Goal: Task Accomplishment & Management: Manage account settings

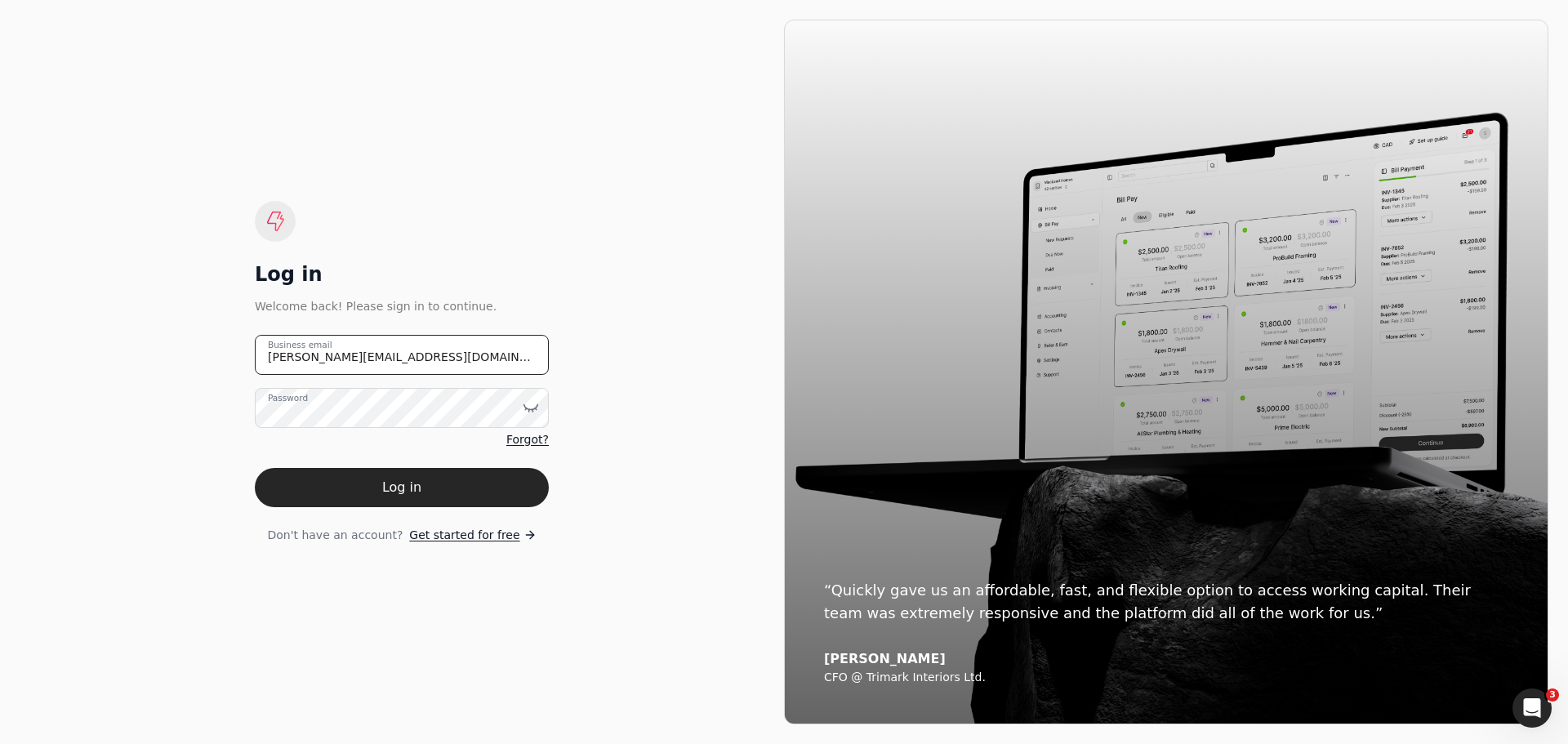
drag, startPoint x: 384, startPoint y: 365, endPoint x: 132, endPoint y: 371, distance: 252.1
click at [132, 371] on div "Log in Welcome back! Please sign in to continue. johanna@qconstruction.ca Busin…" at bounding box center [402, 372] width 765 height 705
type email "invoices@qconstruction.ca"
click at [530, 406] on icon at bounding box center [531, 407] width 17 height 17
click at [650, 446] on div "Log in Welcome back! Please sign in to continue. invoices@qconstruction.ca Busi…" at bounding box center [402, 372] width 765 height 705
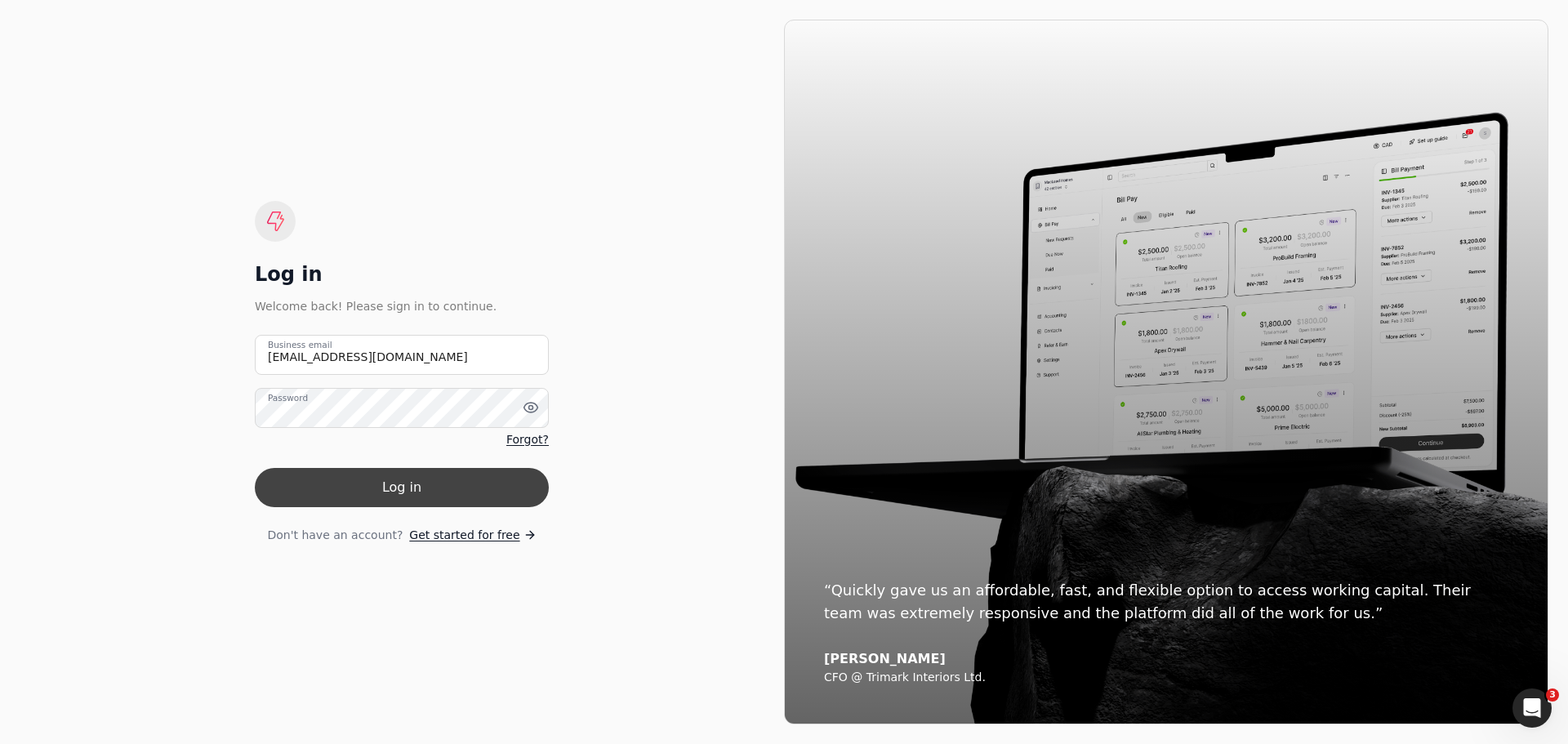
click at [384, 490] on button "Log in" at bounding box center [401, 488] width 294 height 39
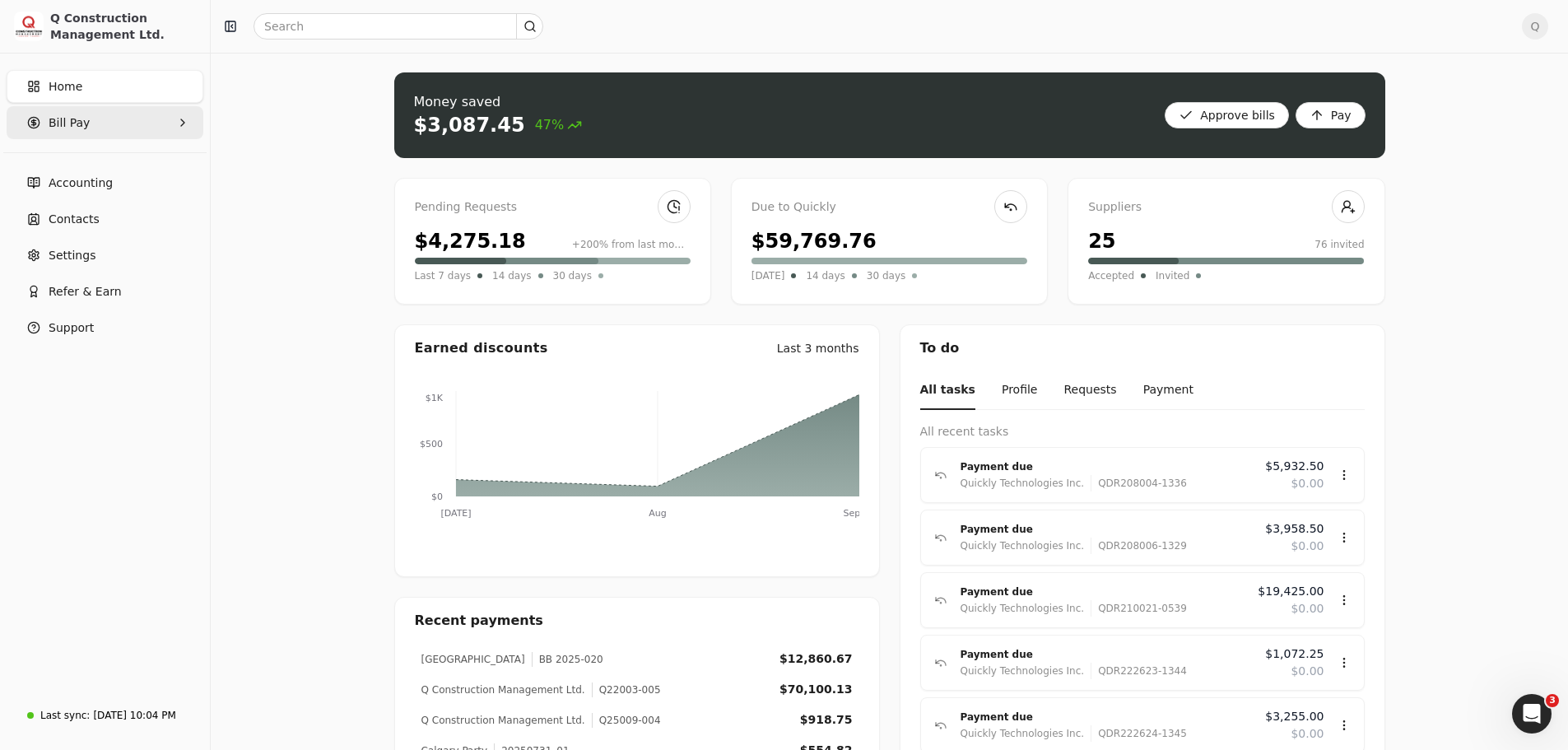
click at [114, 127] on Pay "Bill Pay" at bounding box center [104, 122] width 196 height 33
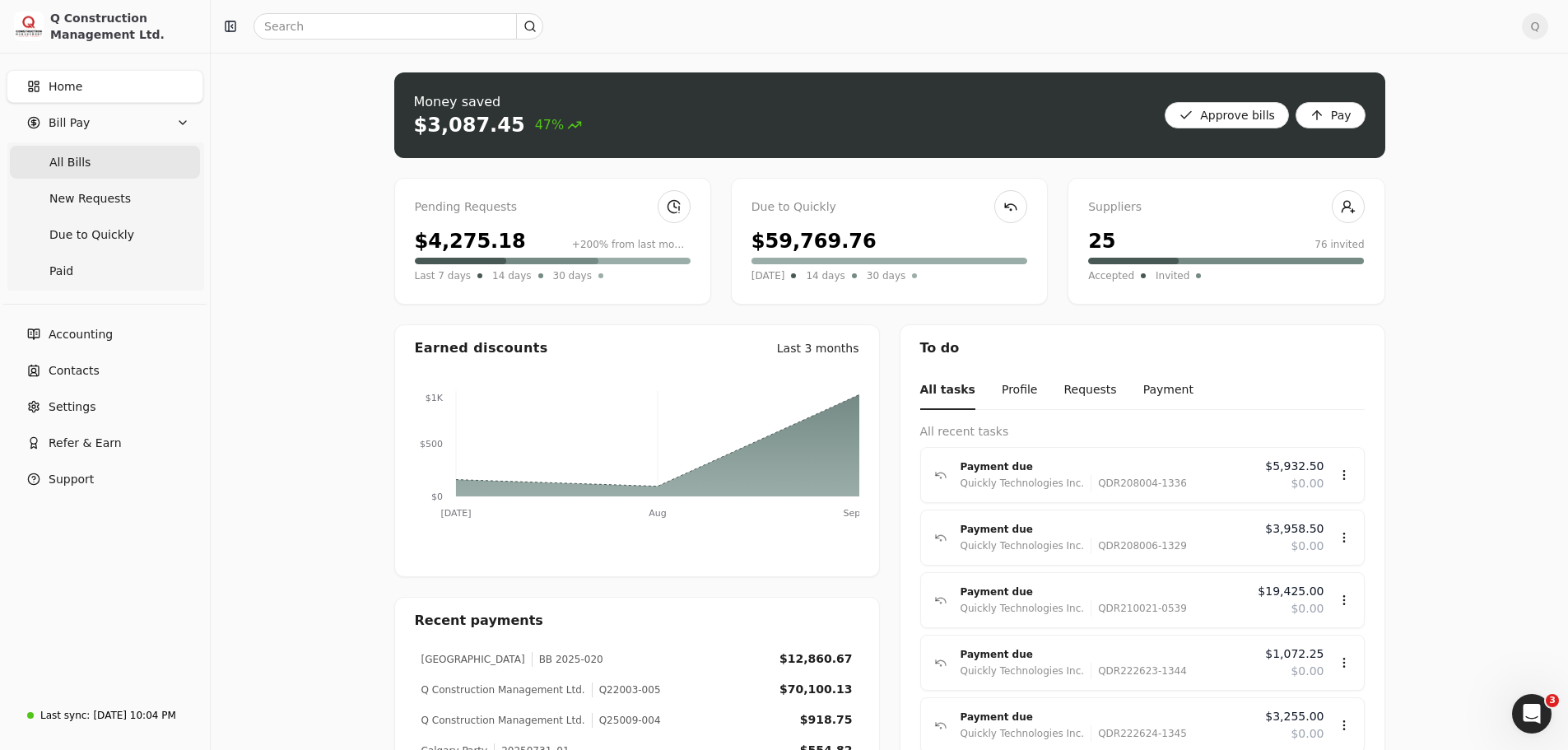
click at [86, 169] on Bills "All Bills" at bounding box center [105, 162] width 190 height 33
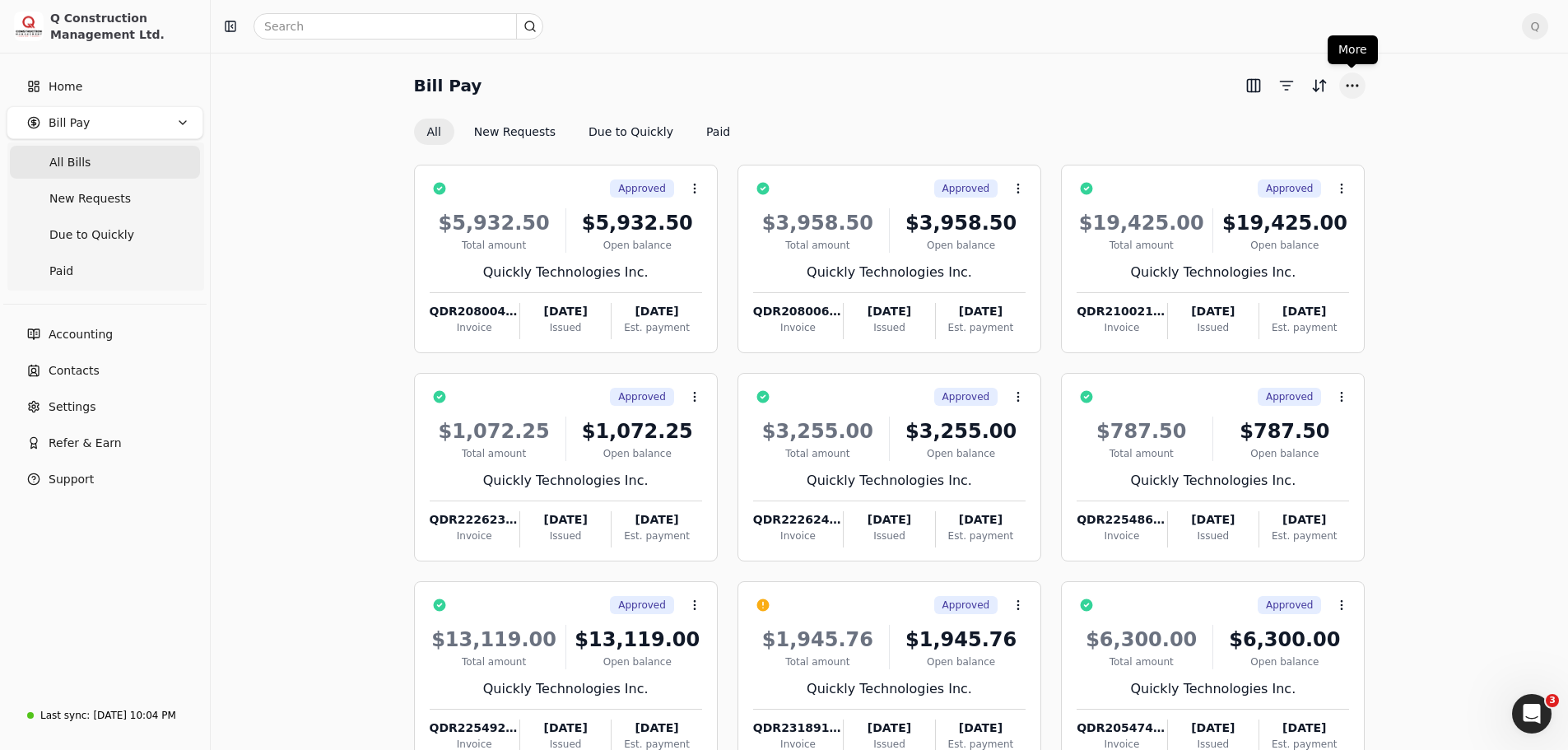
click at [1356, 83] on button "More" at bounding box center [1353, 86] width 26 height 26
click at [1414, 116] on div "Bill Pay All New Requests Due to Quickly Paid Approved Context Menu Button $5,9…" at bounding box center [889, 457] width 1318 height 770
click at [1288, 86] on button "button" at bounding box center [1287, 86] width 26 height 26
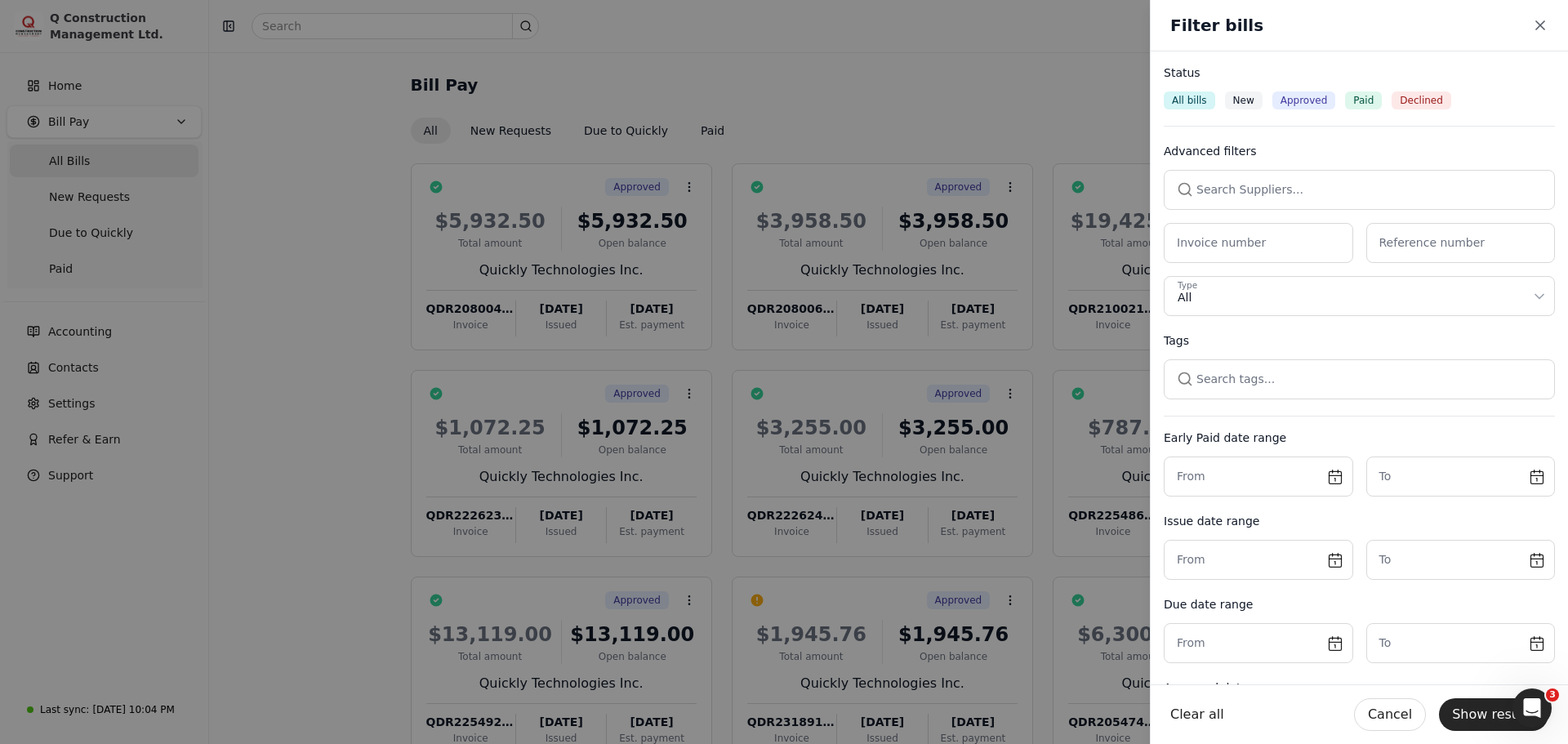
click at [1233, 183] on button "button" at bounding box center [1359, 189] width 391 height 39
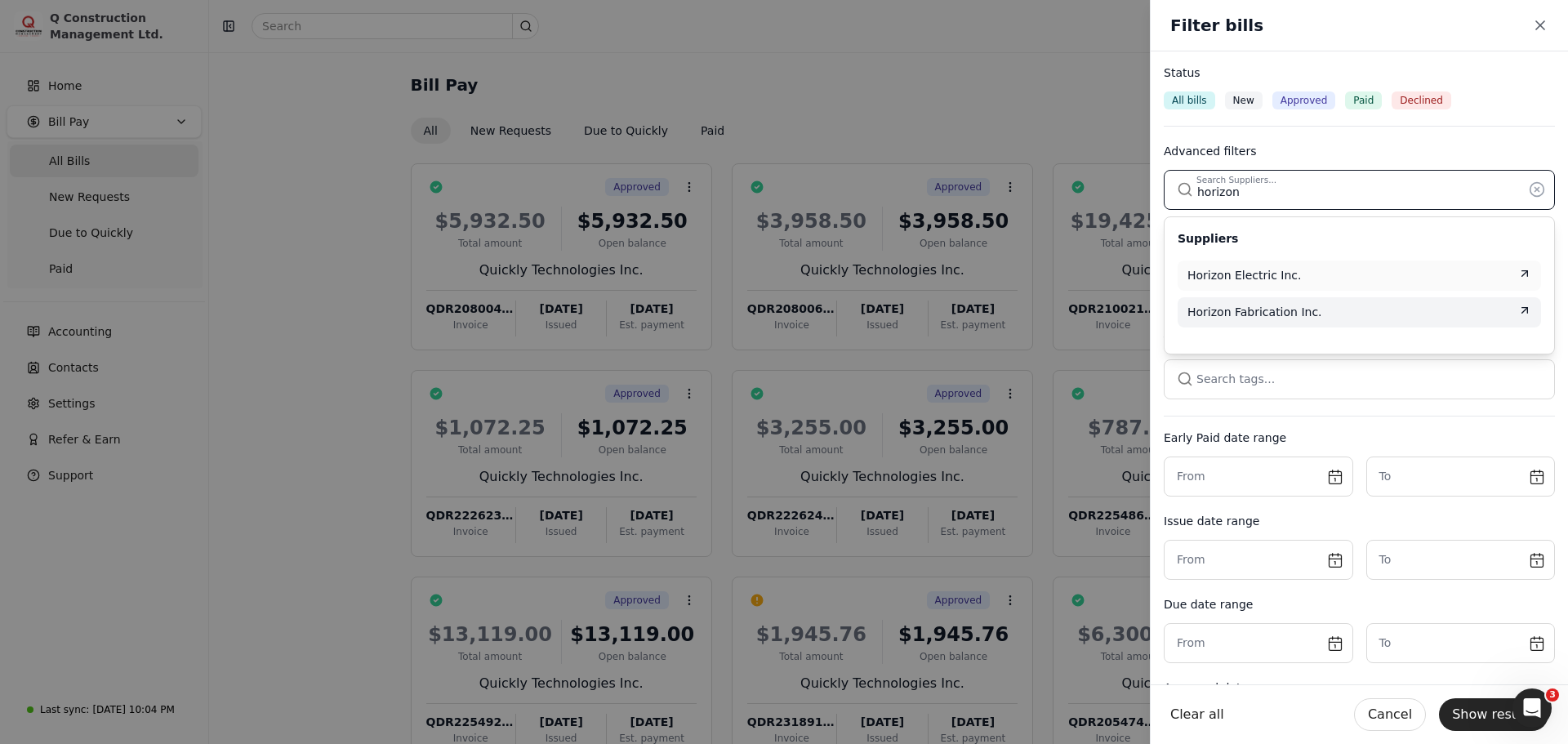
type input "horizon"
click at [1245, 314] on span "Horizon Fabrication Inc." at bounding box center [1255, 312] width 134 height 17
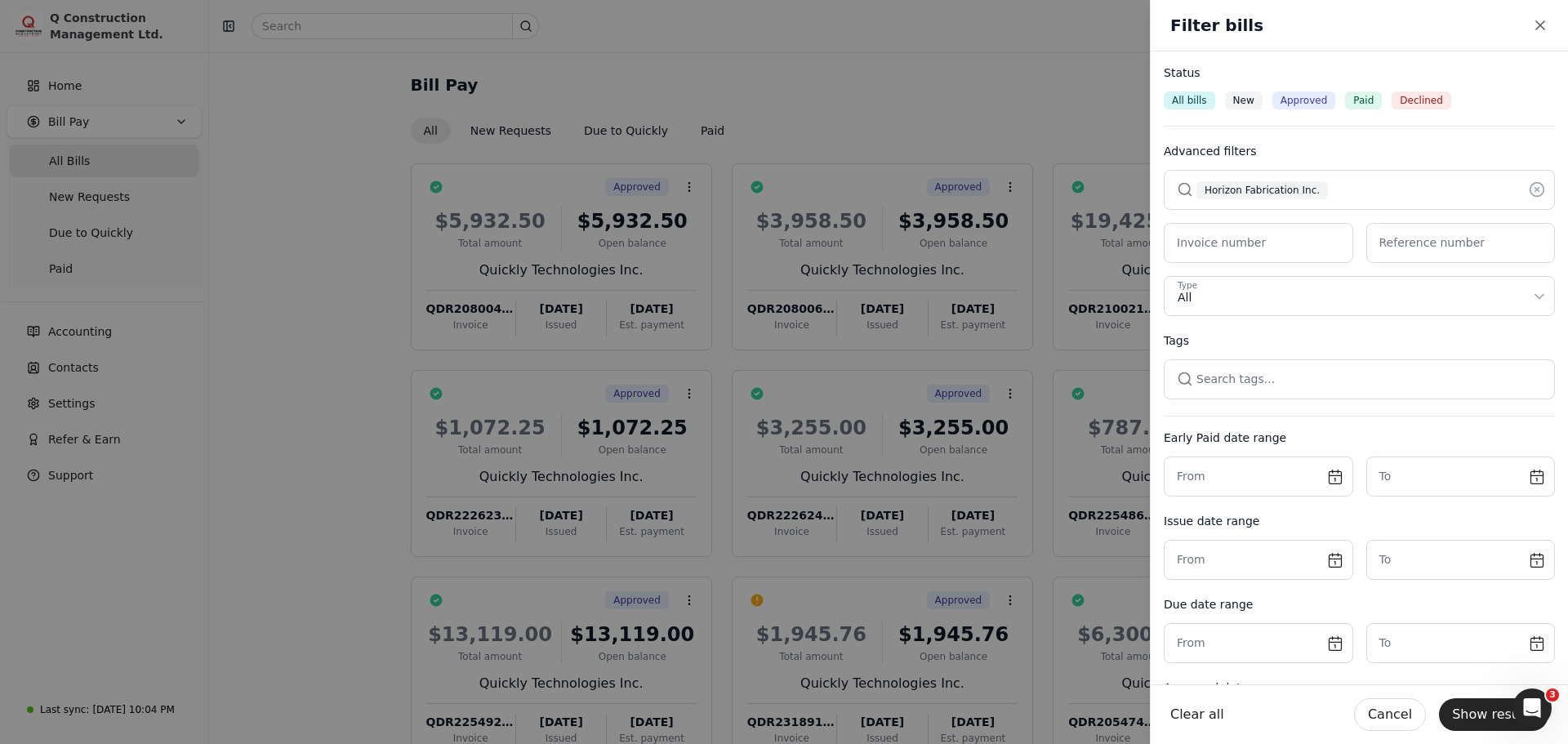
click at [1484, 718] on button "Show results" at bounding box center [1493, 714] width 109 height 33
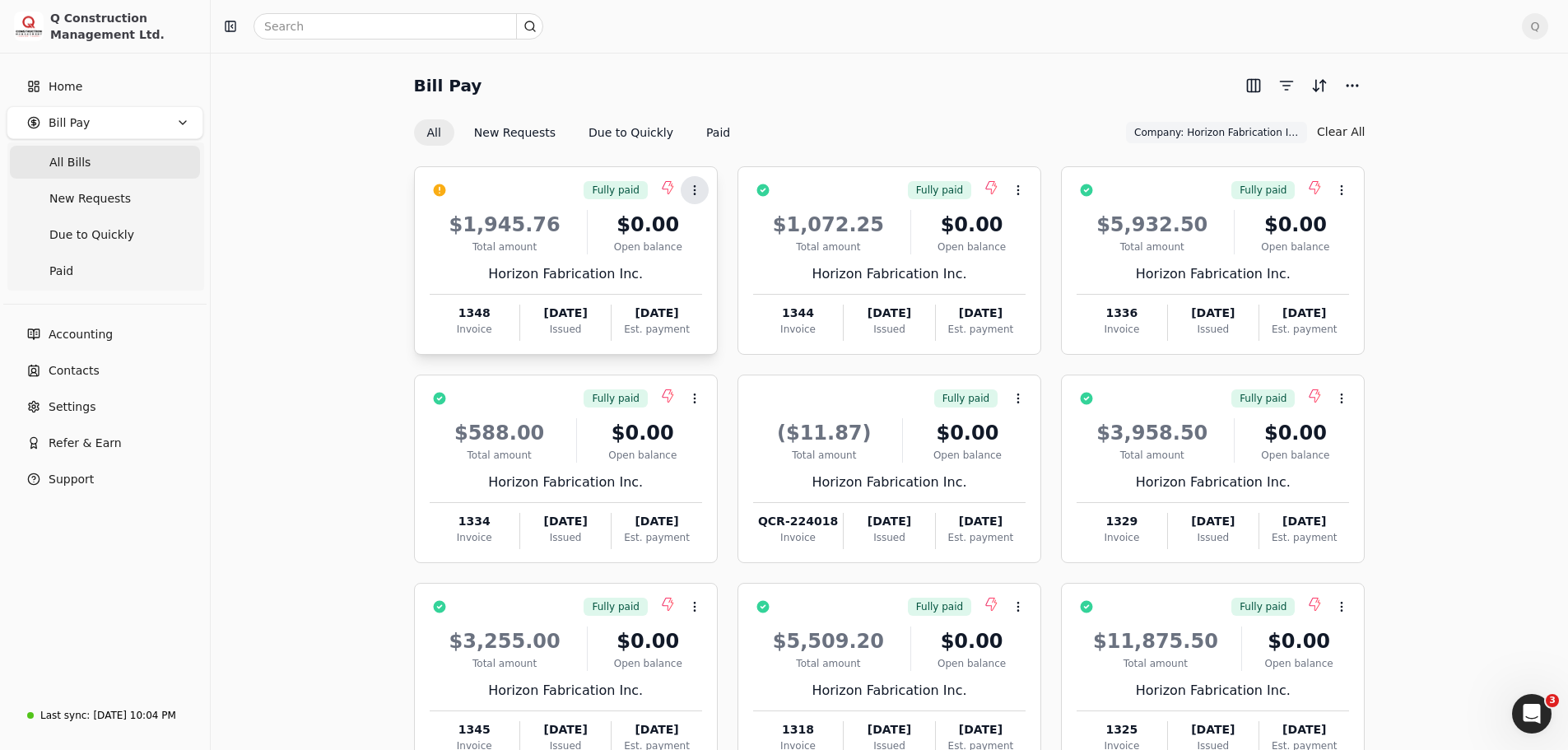
click at [692, 195] on icon at bounding box center [695, 190] width 13 height 13
click at [738, 267] on span "Push vendor swap" at bounding box center [757, 269] width 104 height 17
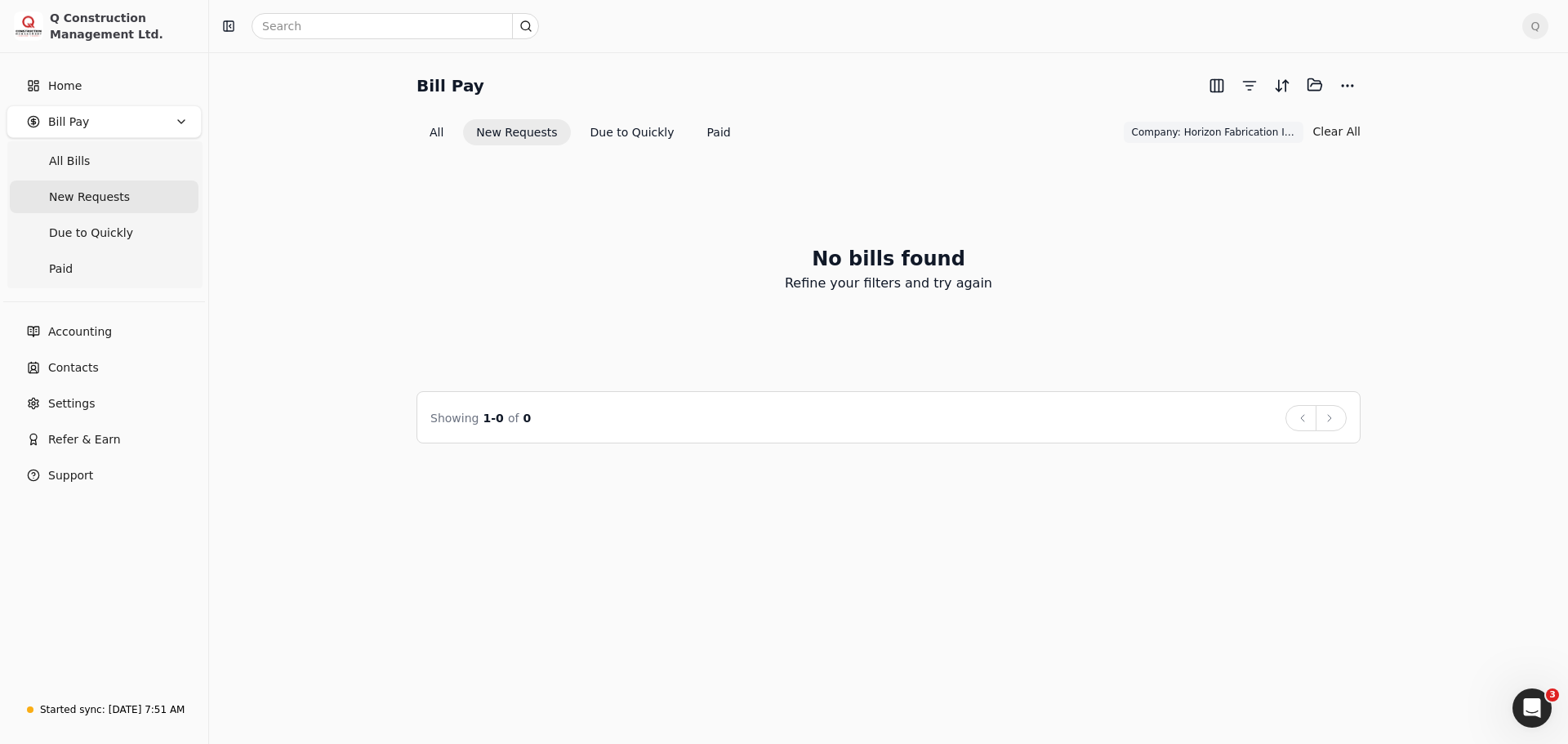
click at [76, 201] on span "New Requests" at bounding box center [90, 197] width 81 height 17
click at [436, 132] on button "All" at bounding box center [437, 132] width 40 height 26
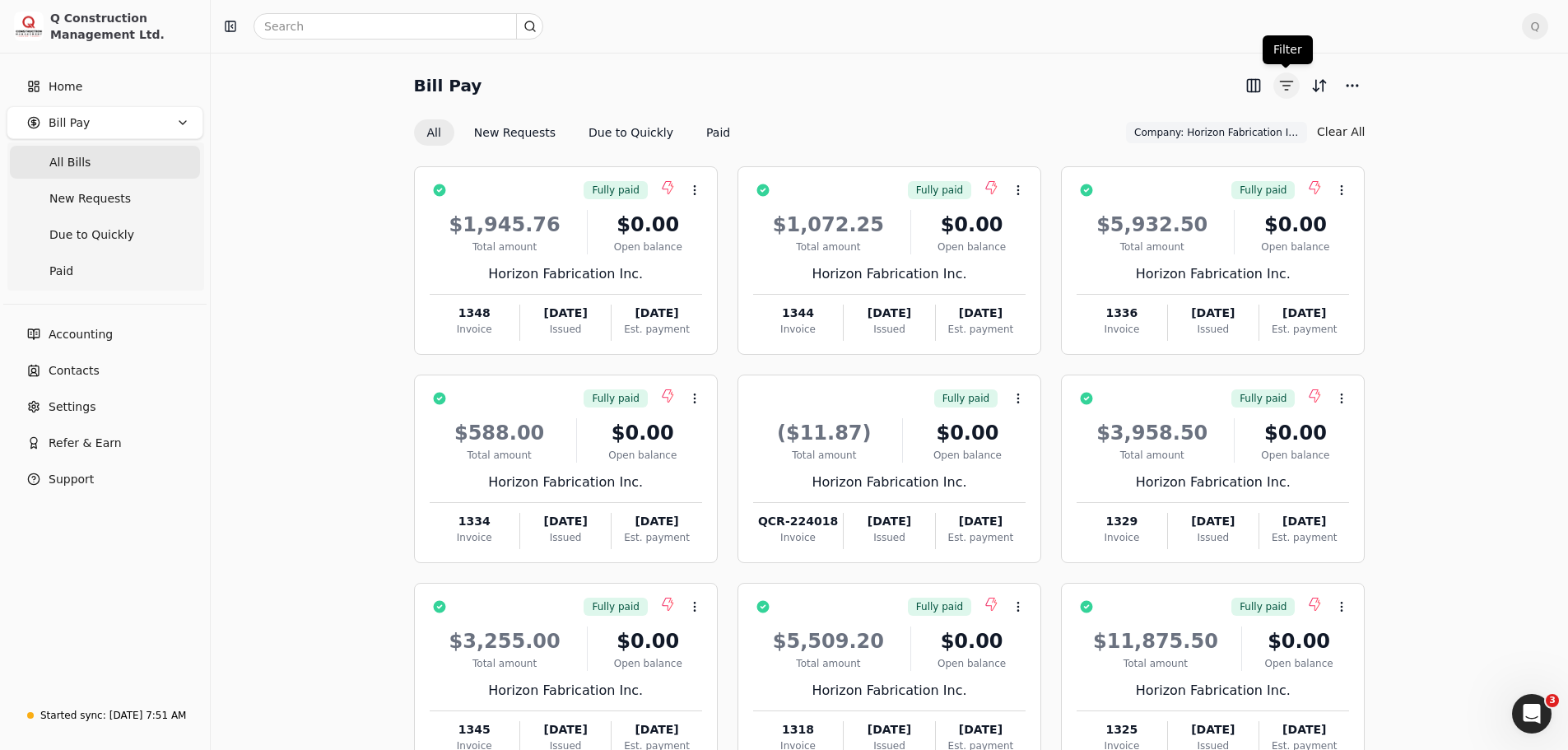
click at [1286, 85] on button "button" at bounding box center [1287, 86] width 26 height 26
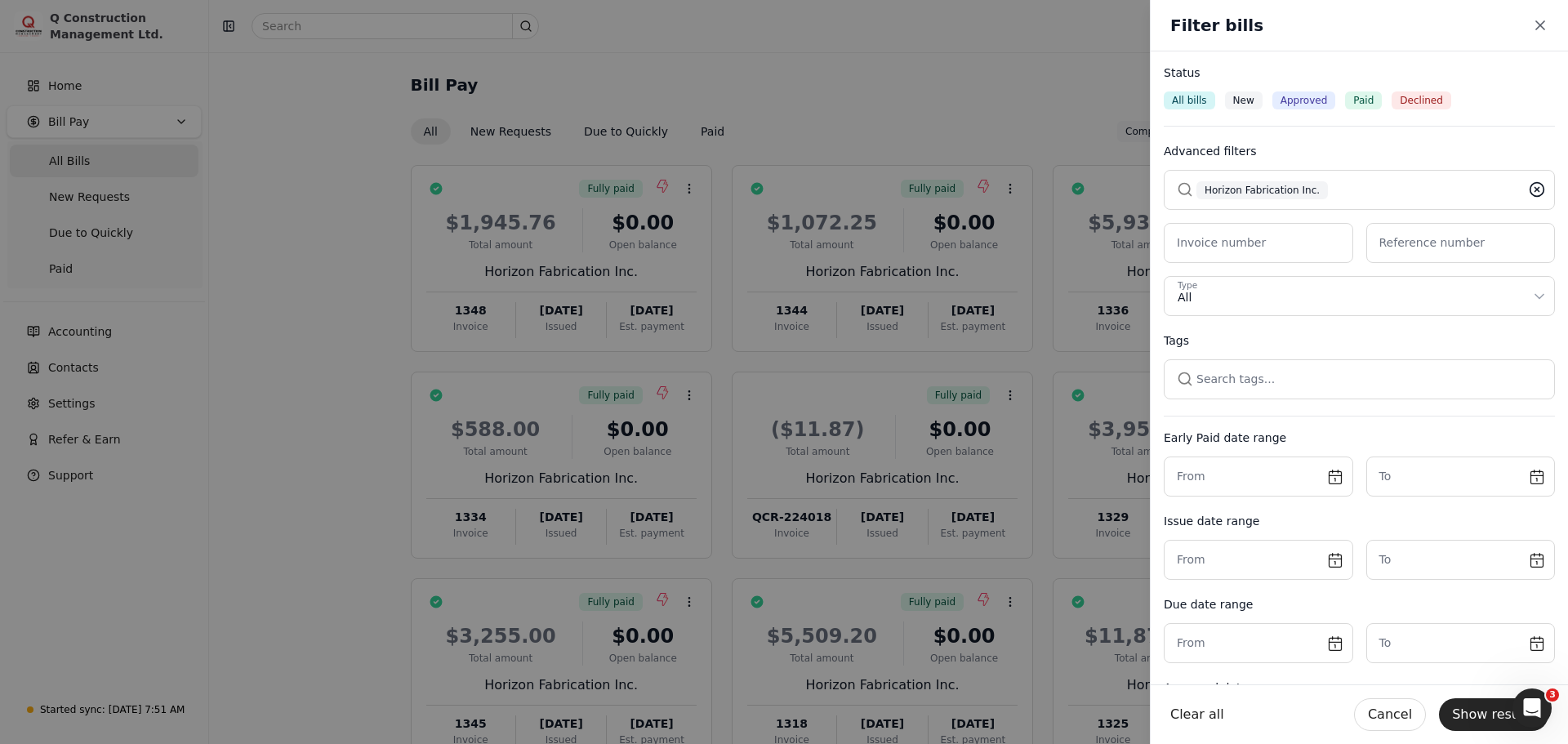
click at [1535, 192] on icon at bounding box center [1537, 189] width 4 height 4
click at [1485, 714] on button "Show results" at bounding box center [1493, 714] width 109 height 33
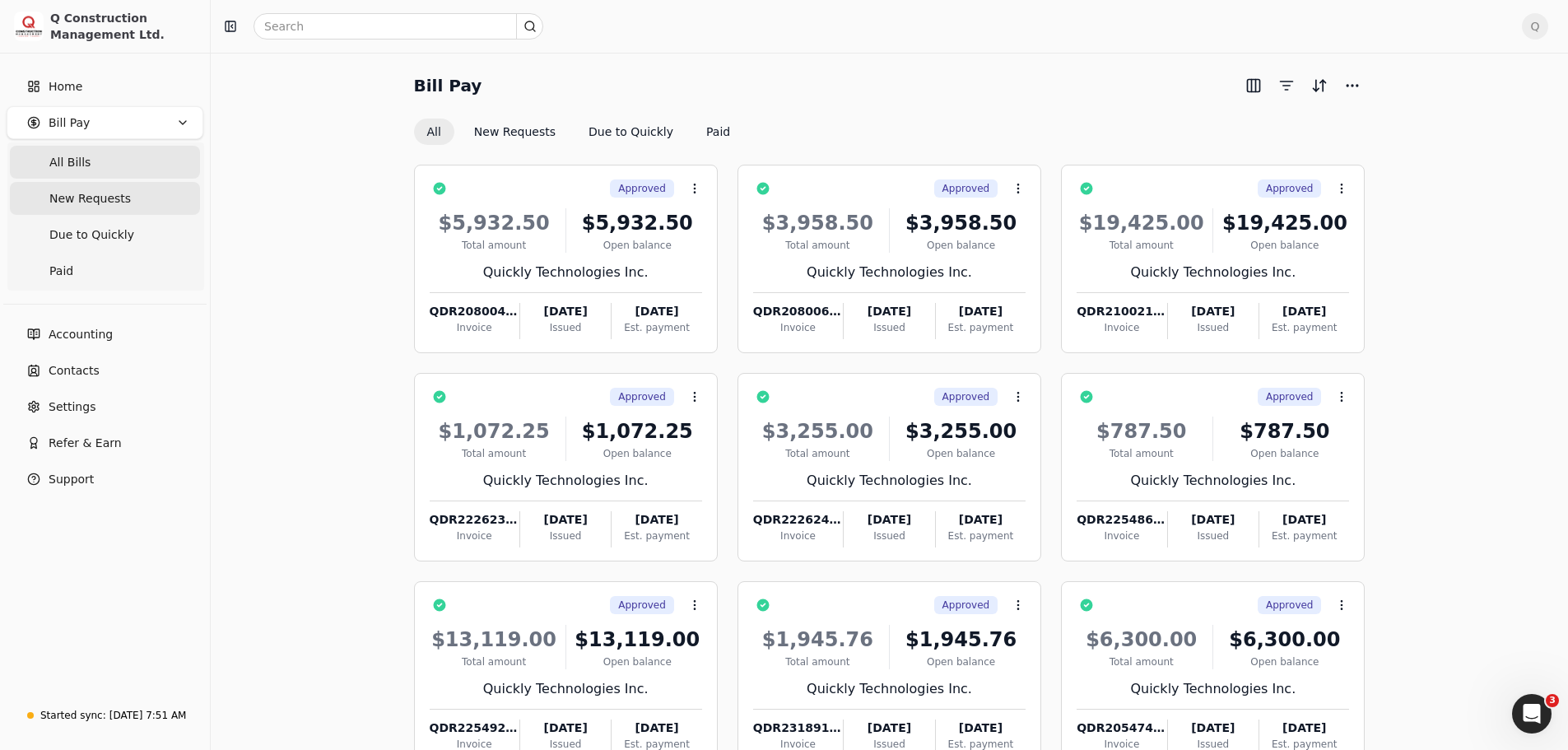
click at [86, 196] on span "New Requests" at bounding box center [90, 198] width 82 height 17
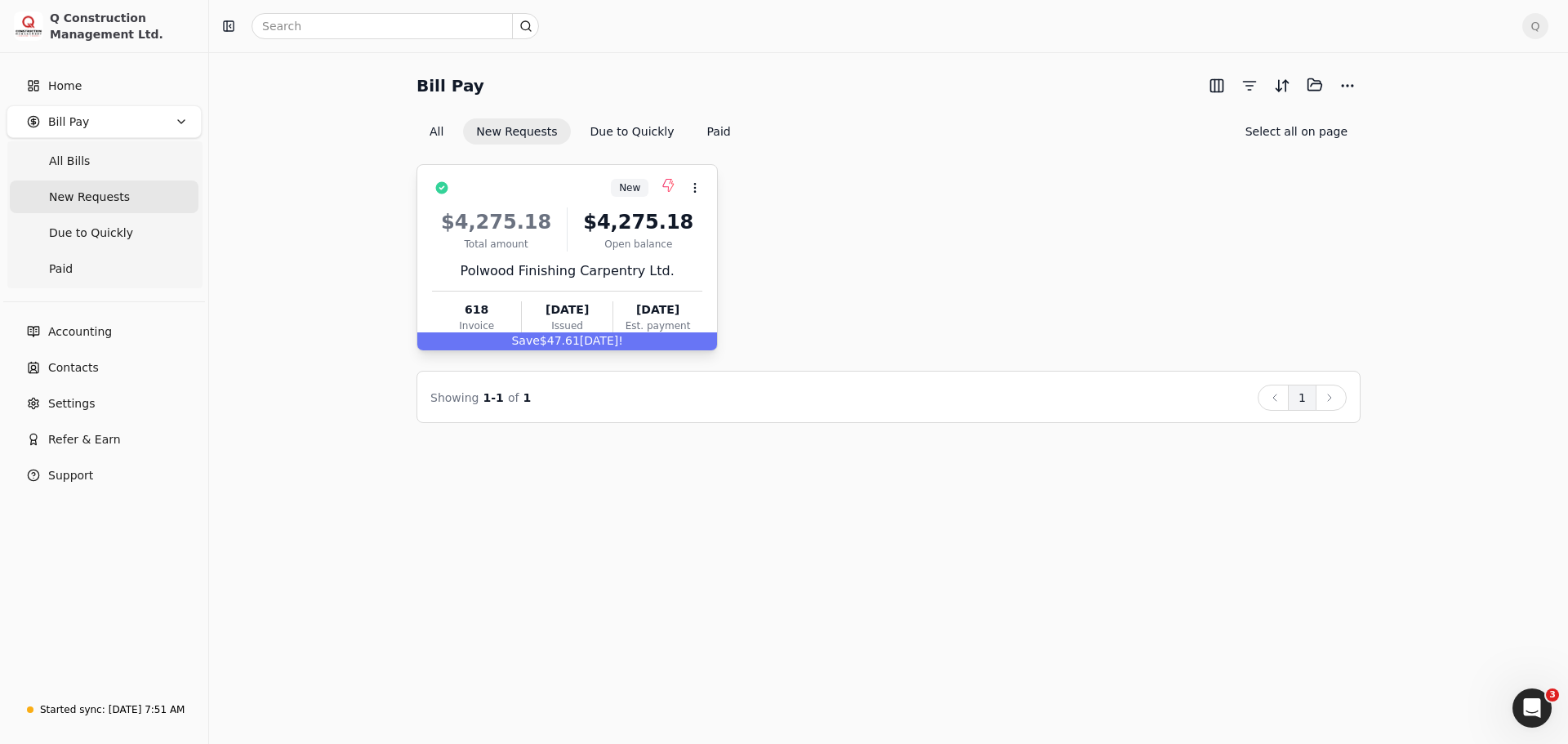
click at [697, 233] on div "$4,275.18" at bounding box center [638, 222] width 128 height 30
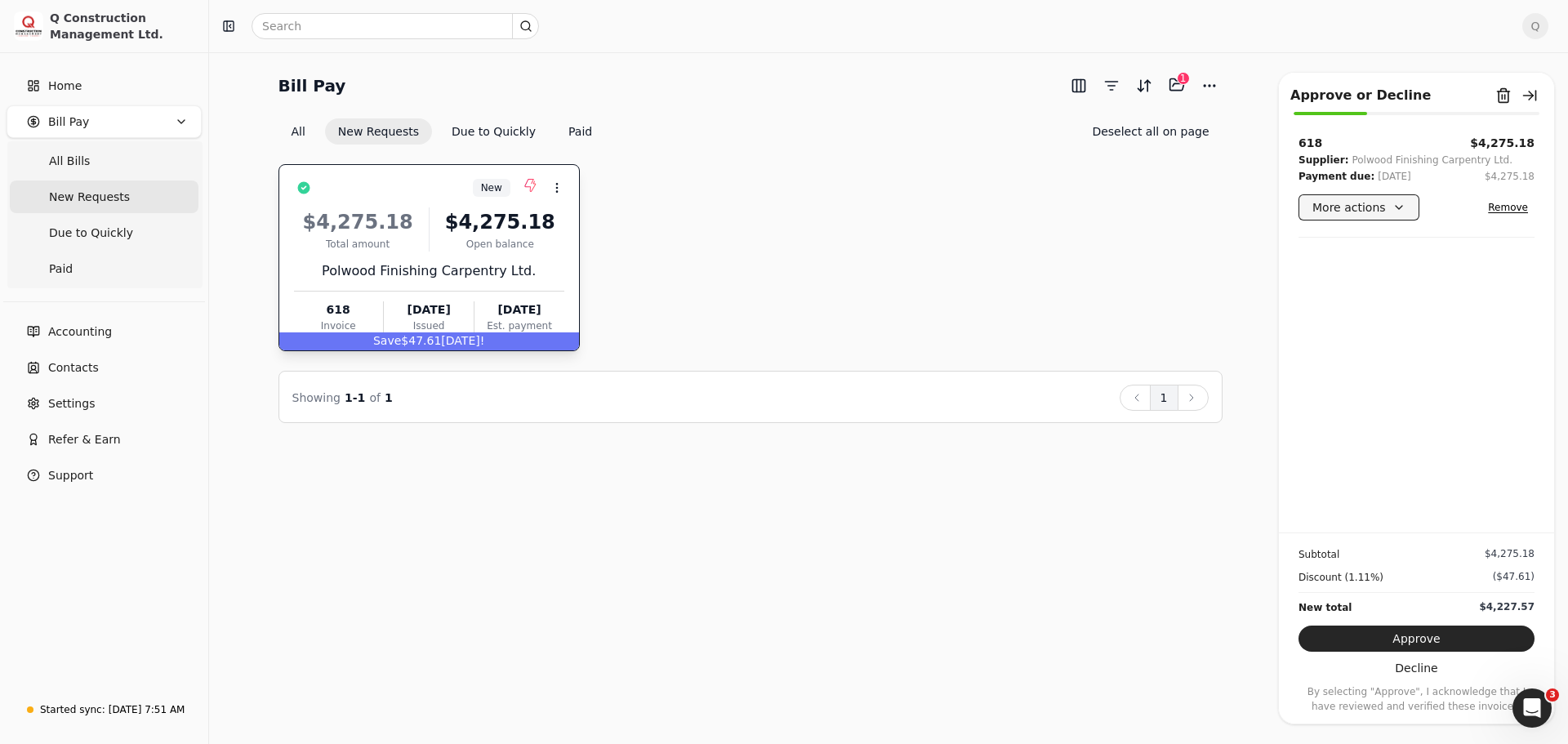
click at [1389, 214] on button "More actions" at bounding box center [1359, 207] width 121 height 26
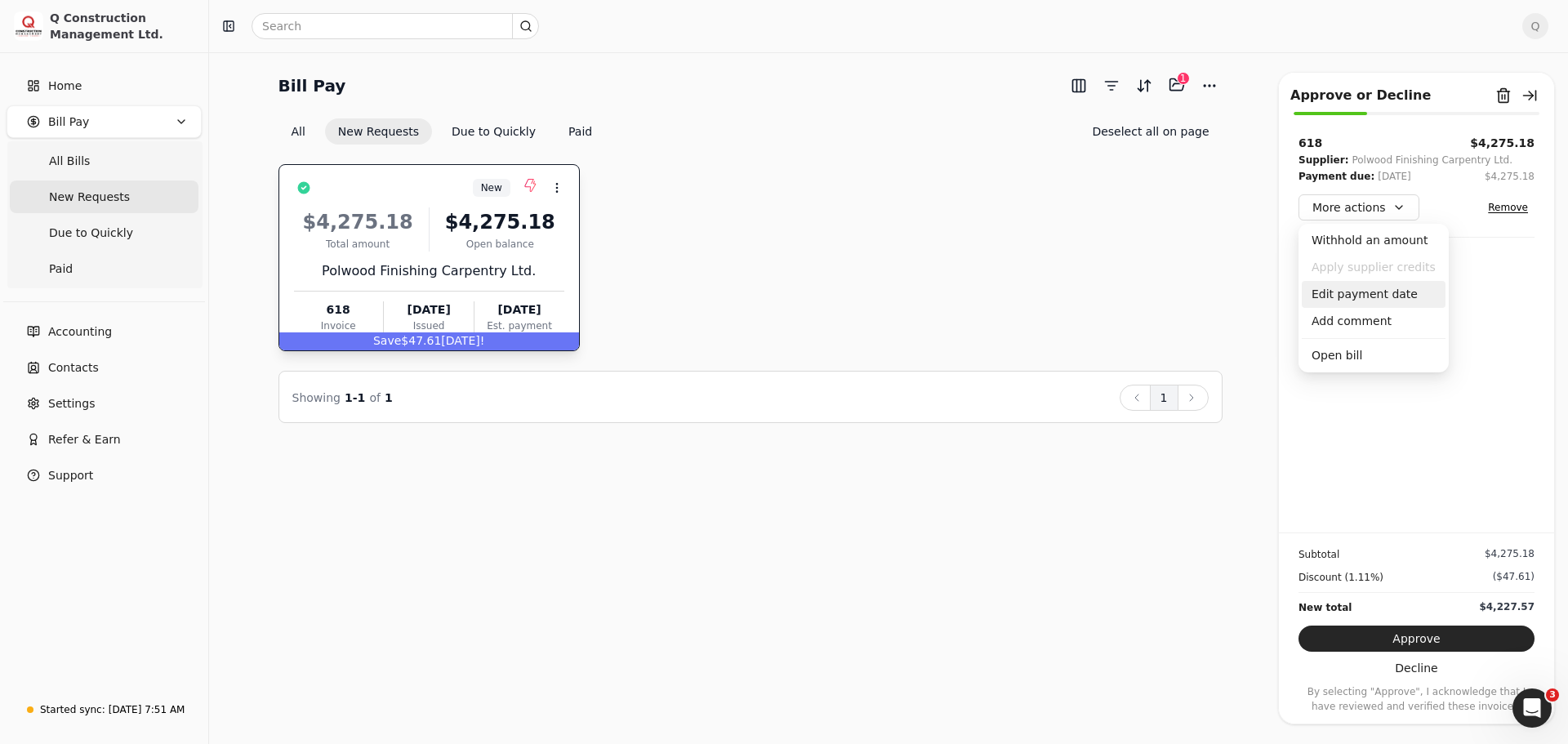
click at [1351, 293] on div "Edit payment date" at bounding box center [1374, 294] width 144 height 27
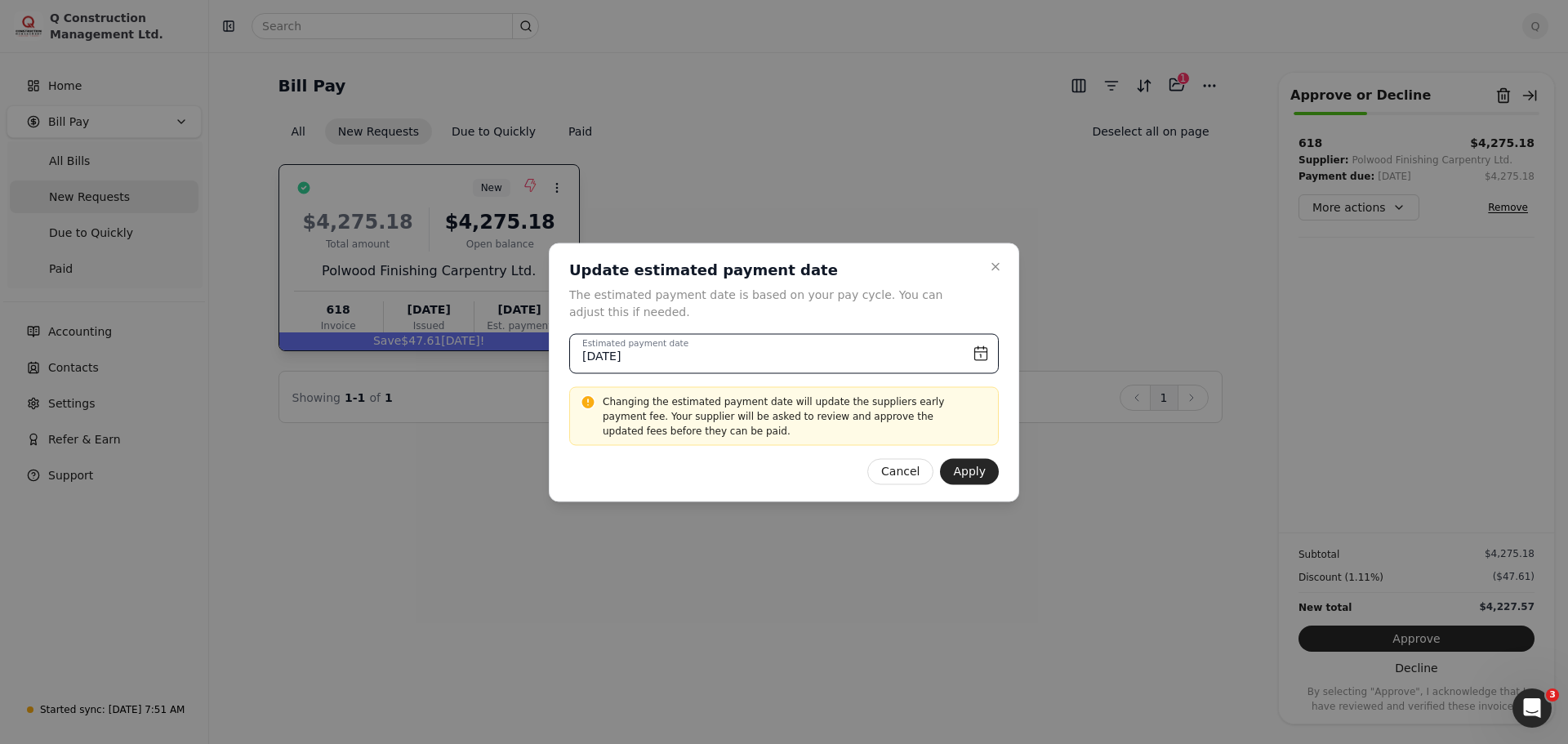
click at [982, 351] on input "[DATE]" at bounding box center [784, 352] width 430 height 40
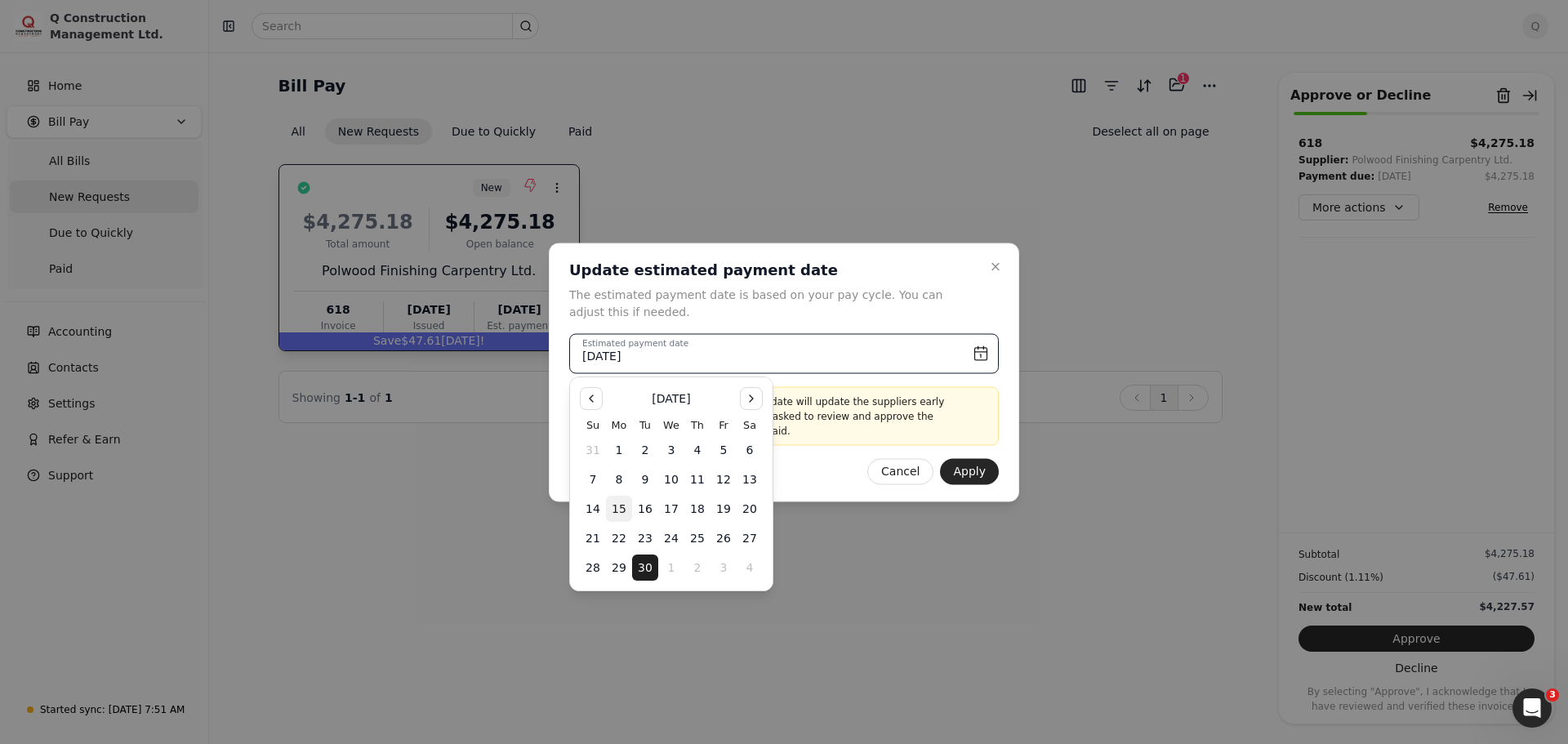
click at [982, 351] on input "[DATE]" at bounding box center [784, 352] width 430 height 40
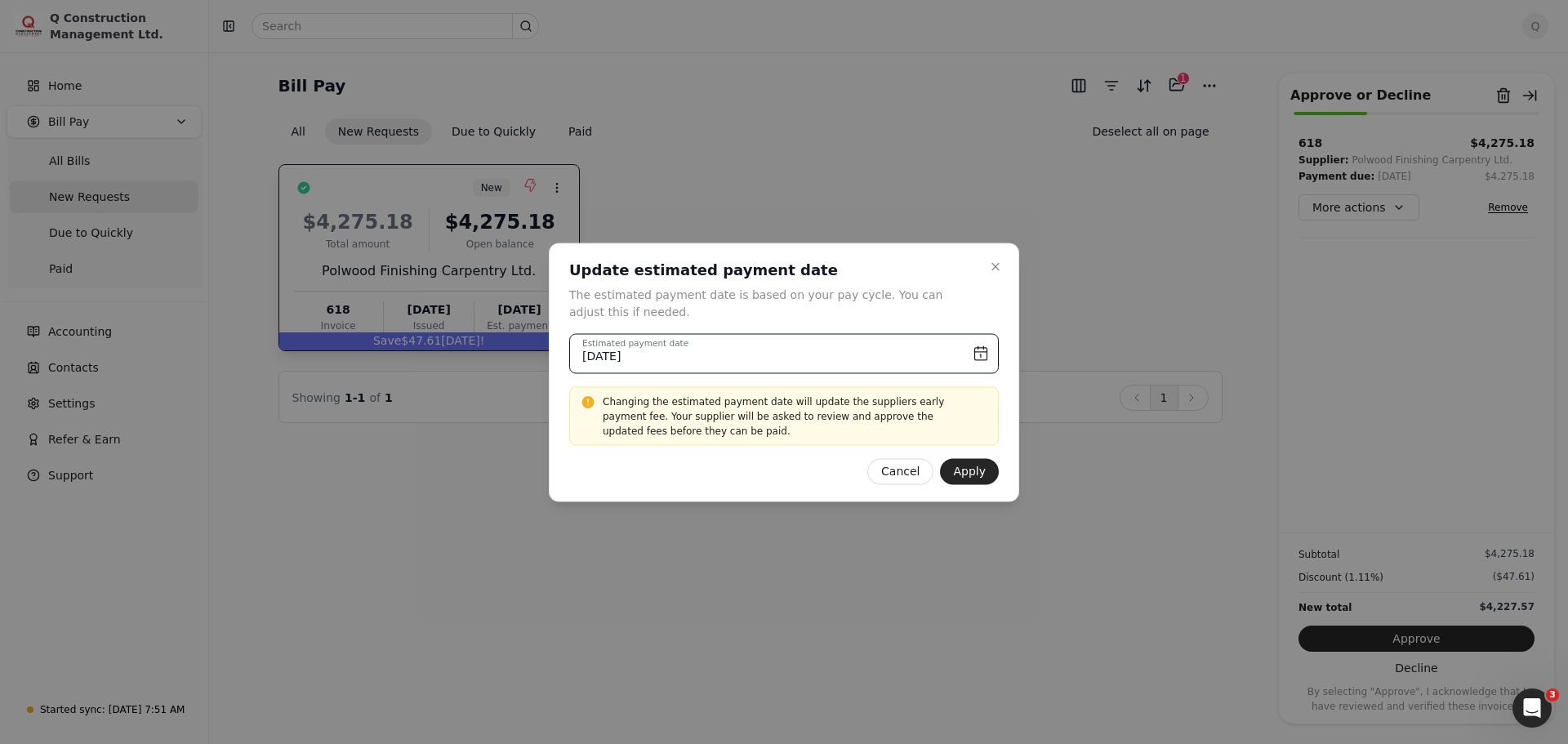
click at [982, 351] on input "[DATE]" at bounding box center [784, 352] width 430 height 40
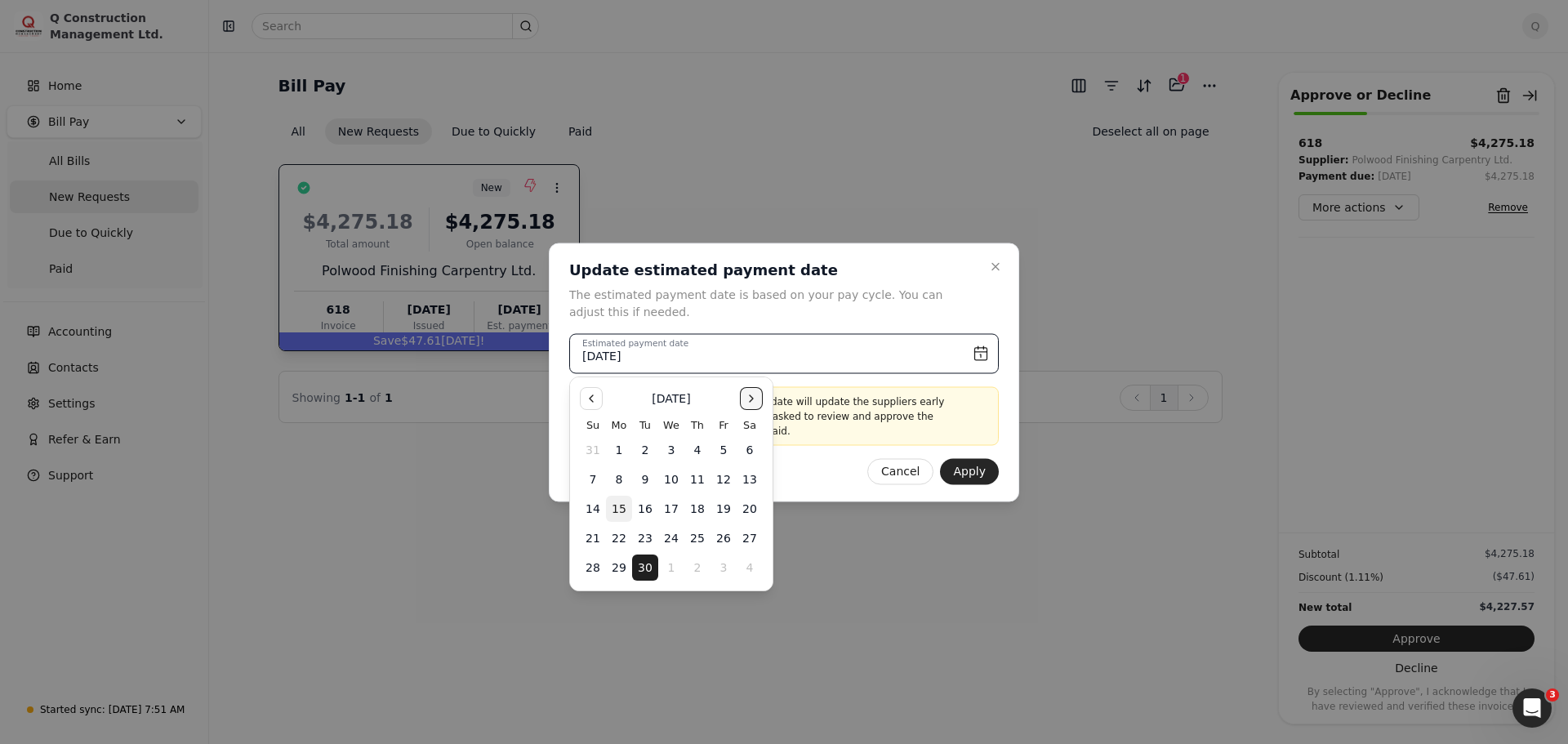
click at [748, 401] on button "Go to the Next Month" at bounding box center [751, 398] width 23 height 23
click at [621, 479] on button "6" at bounding box center [619, 479] width 26 height 26
type input "[DATE]"
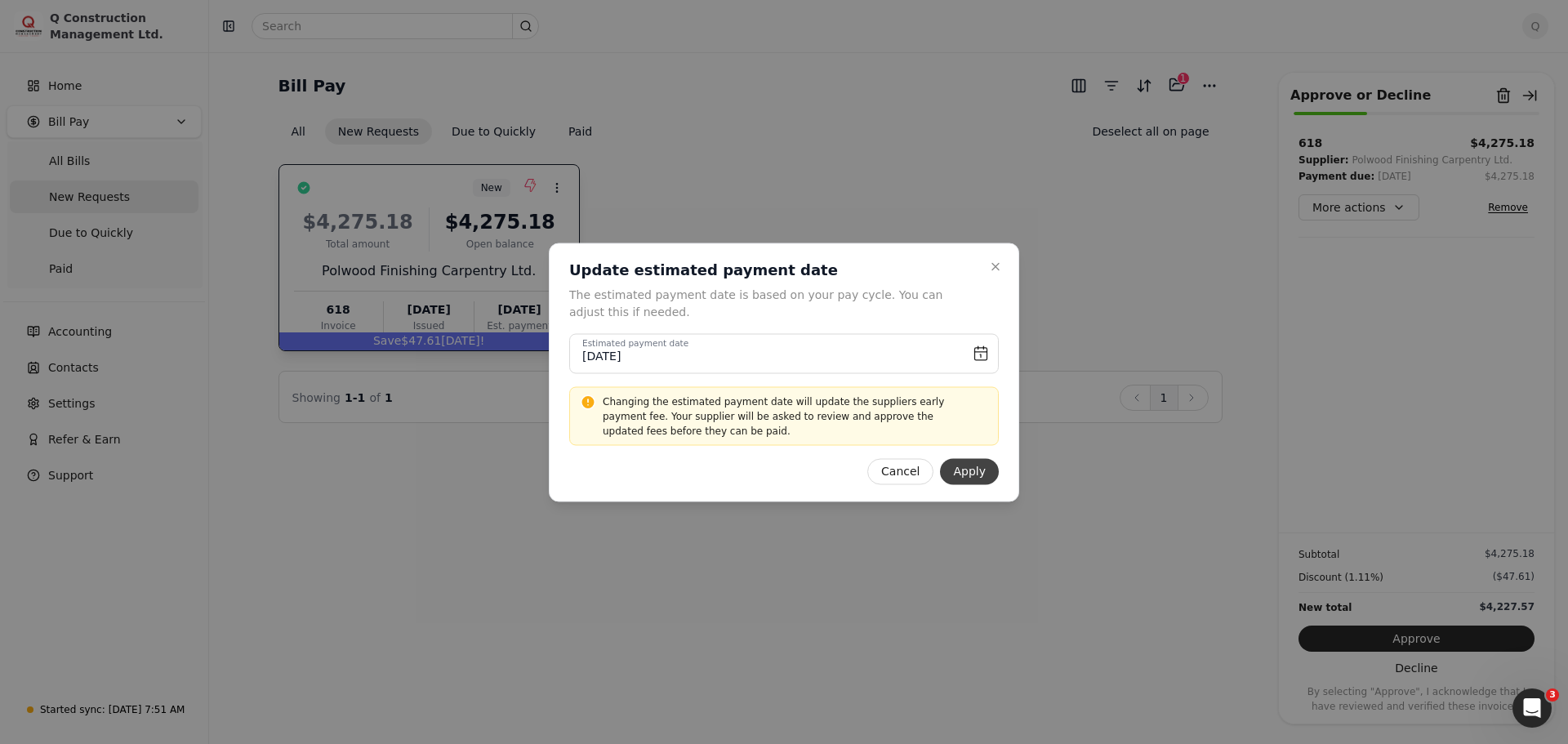
click at [966, 470] on button "Apply" at bounding box center [969, 471] width 59 height 26
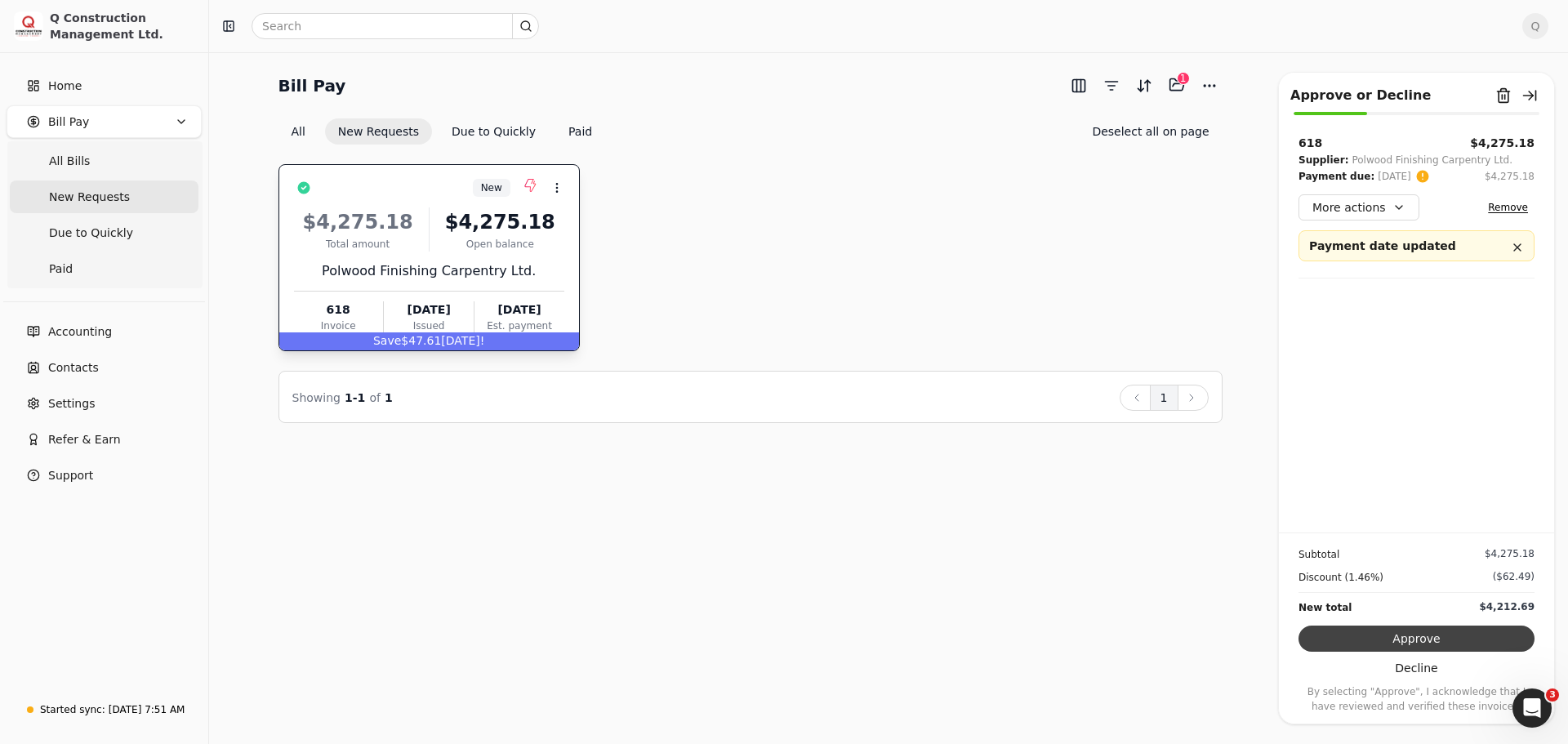
click at [1418, 637] on button "Approve" at bounding box center [1416, 639] width 236 height 26
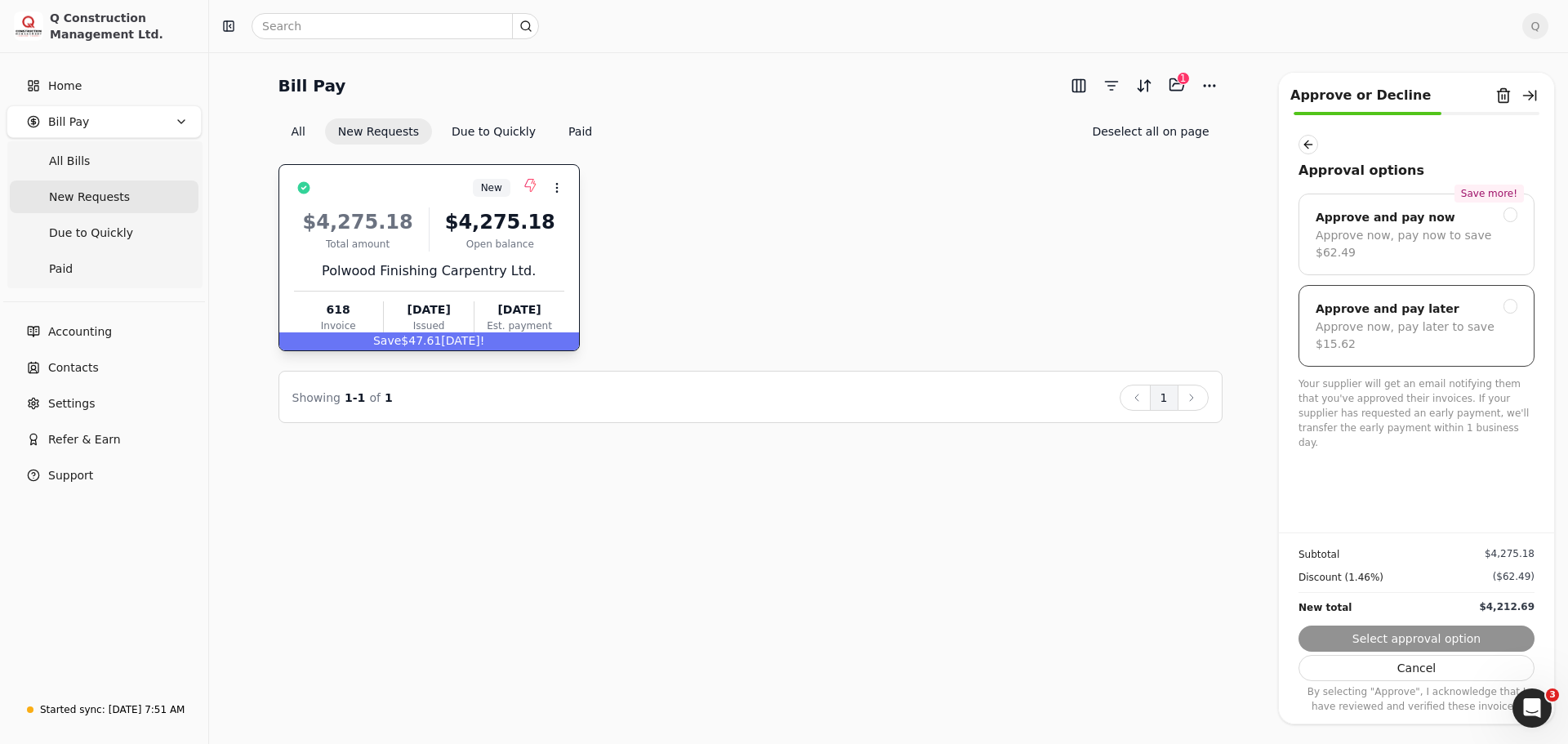
click at [1512, 299] on div at bounding box center [1511, 307] width 15 height 15
click at [1428, 636] on button "Submit approval" at bounding box center [1416, 639] width 236 height 26
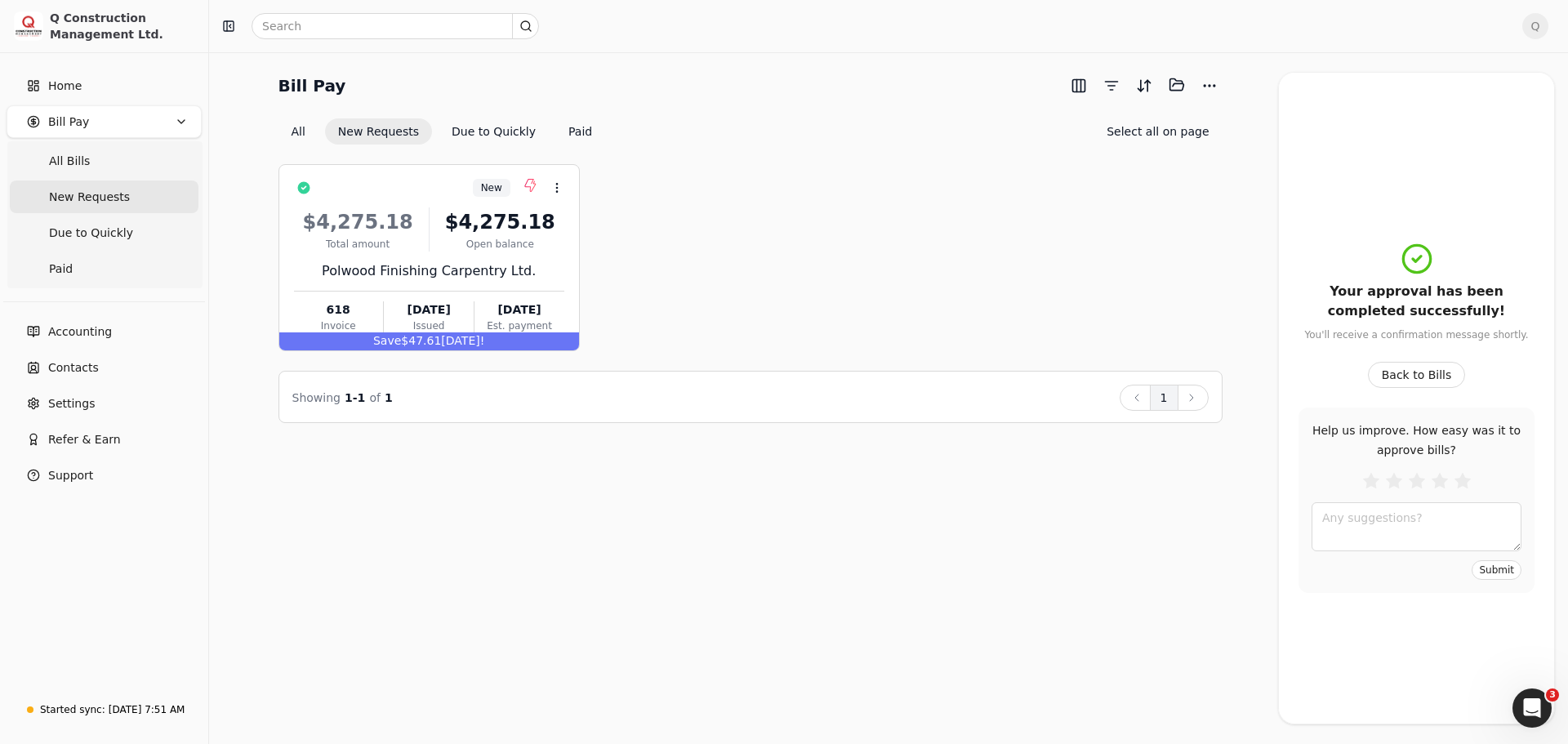
click at [1539, 21] on span "Q" at bounding box center [1535, 26] width 26 height 26
click at [1419, 129] on span "Sign Out" at bounding box center [1422, 137] width 49 height 17
